Goal: Task Accomplishment & Management: Use online tool/utility

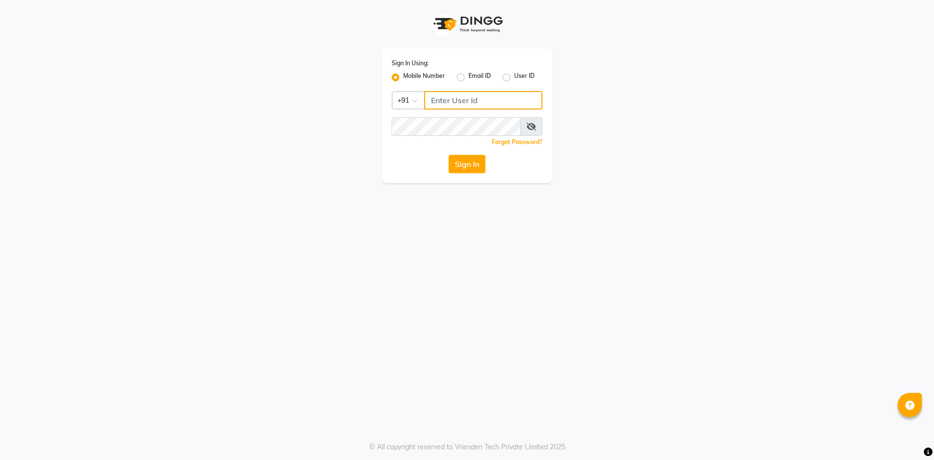
drag, startPoint x: 457, startPoint y: 99, endPoint x: 479, endPoint y: 109, distance: 24.4
click at [457, 99] on input "Username" at bounding box center [483, 100] width 118 height 18
type input "7661809500"
click at [475, 166] on button "Sign In" at bounding box center [466, 164] width 37 height 18
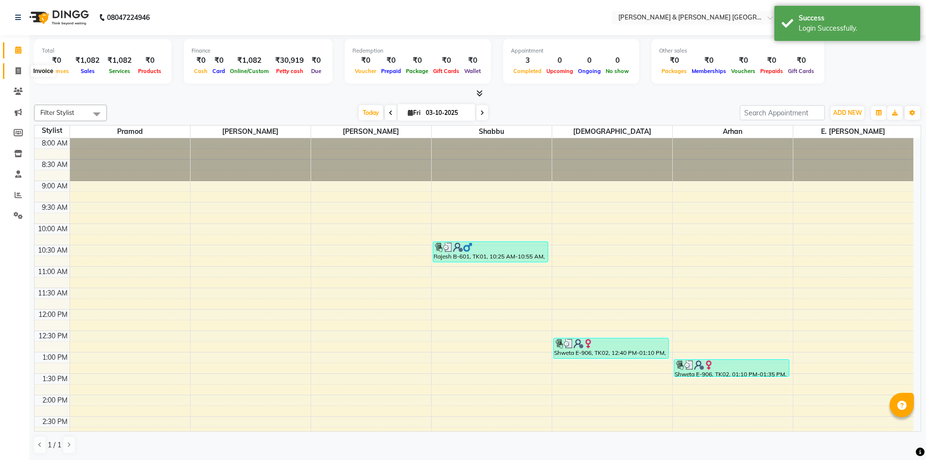
click at [14, 72] on span at bounding box center [18, 71] width 17 height 11
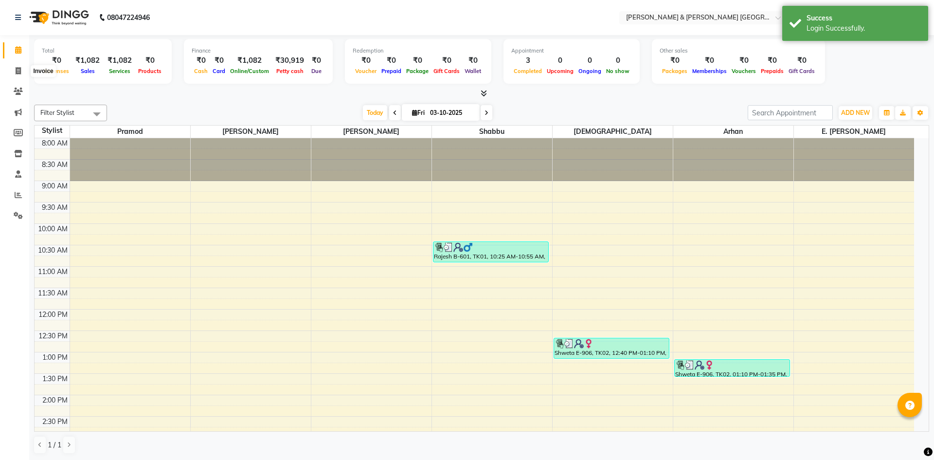
select select "8717"
select select "service"
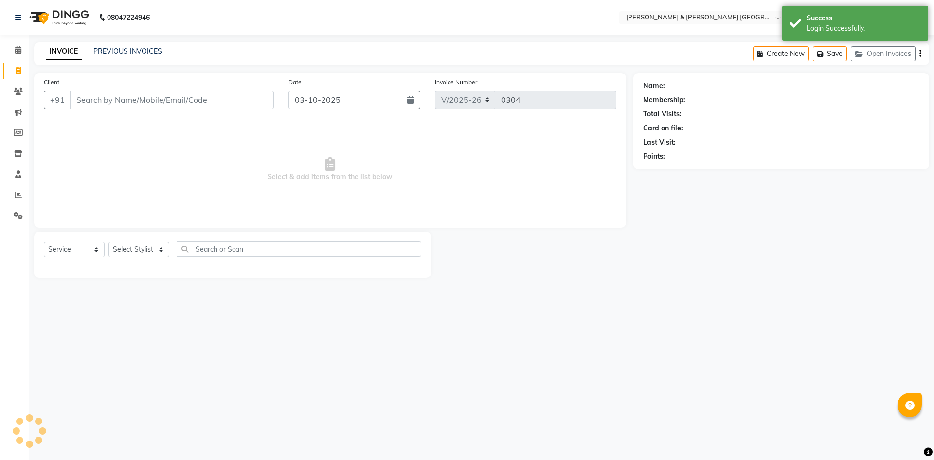
click at [111, 56] on div "PREVIOUS INVOICES" at bounding box center [127, 51] width 69 height 10
click at [113, 54] on link "PREVIOUS INVOICES" at bounding box center [127, 51] width 69 height 9
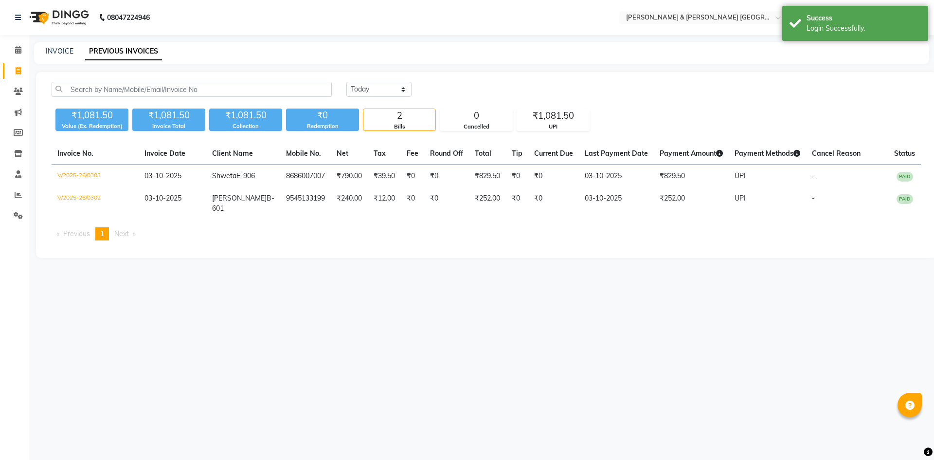
click at [179, 35] on nav "08047224946 Select Location × [PERSON_NAME] & Guy Om [GEOGRAPHIC_DATA], Kowkoor…" at bounding box center [467, 17] width 934 height 35
